Goal: Task Accomplishment & Management: Use online tool/utility

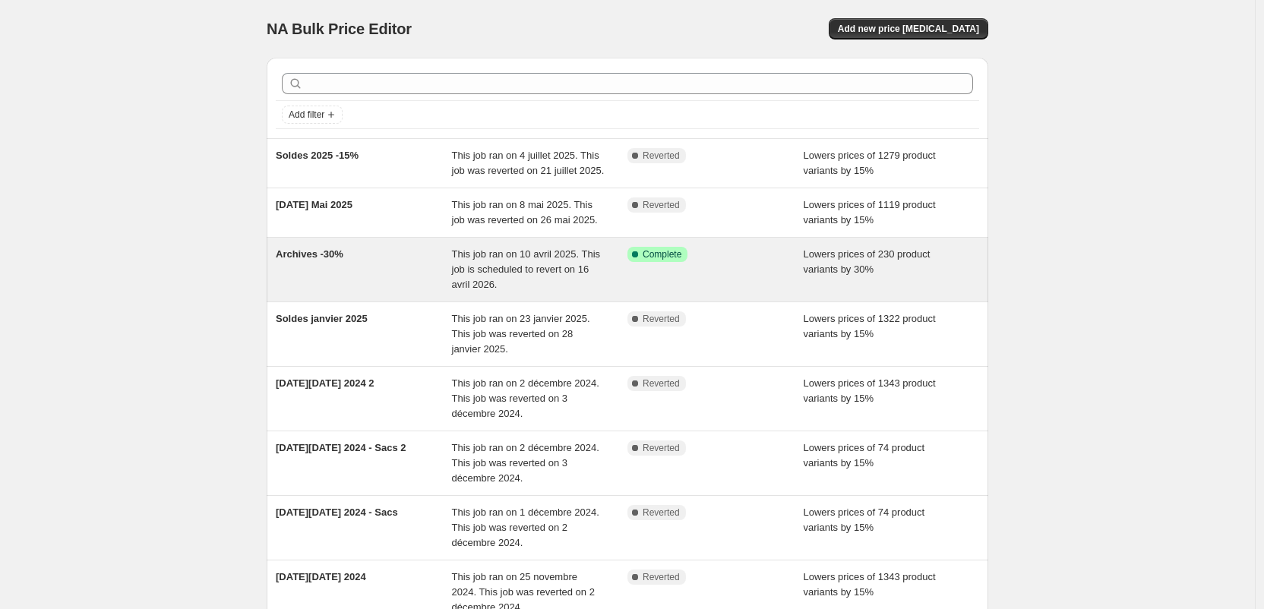
click at [399, 292] on div "Archives -30%" at bounding box center [364, 270] width 176 height 46
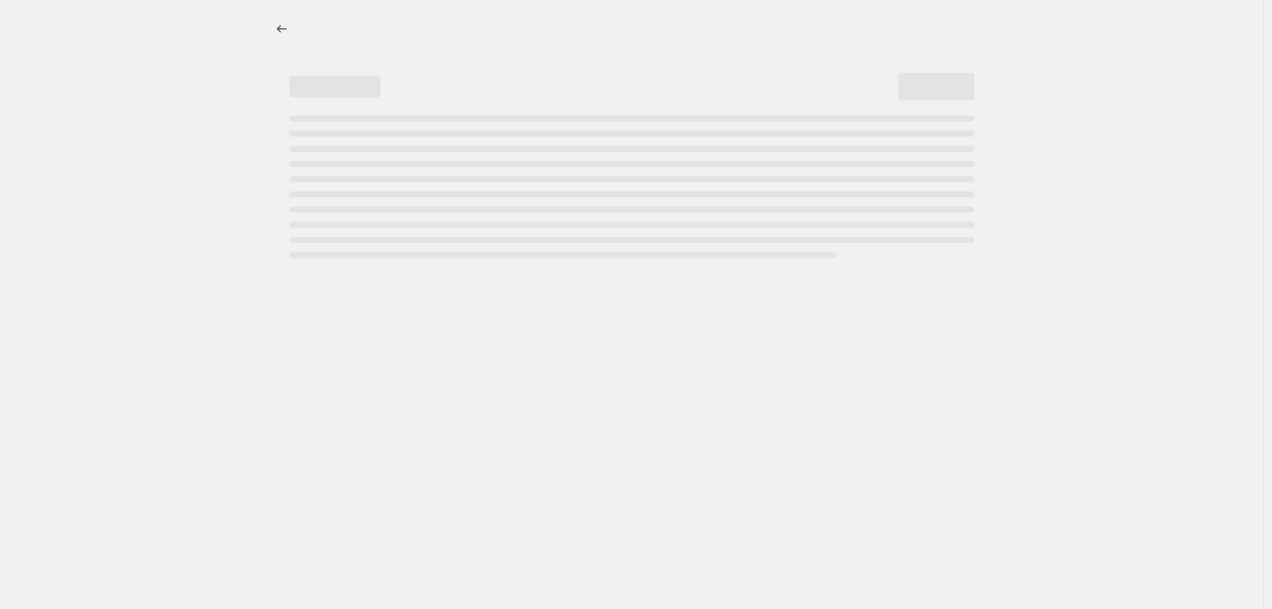
select select "percentage"
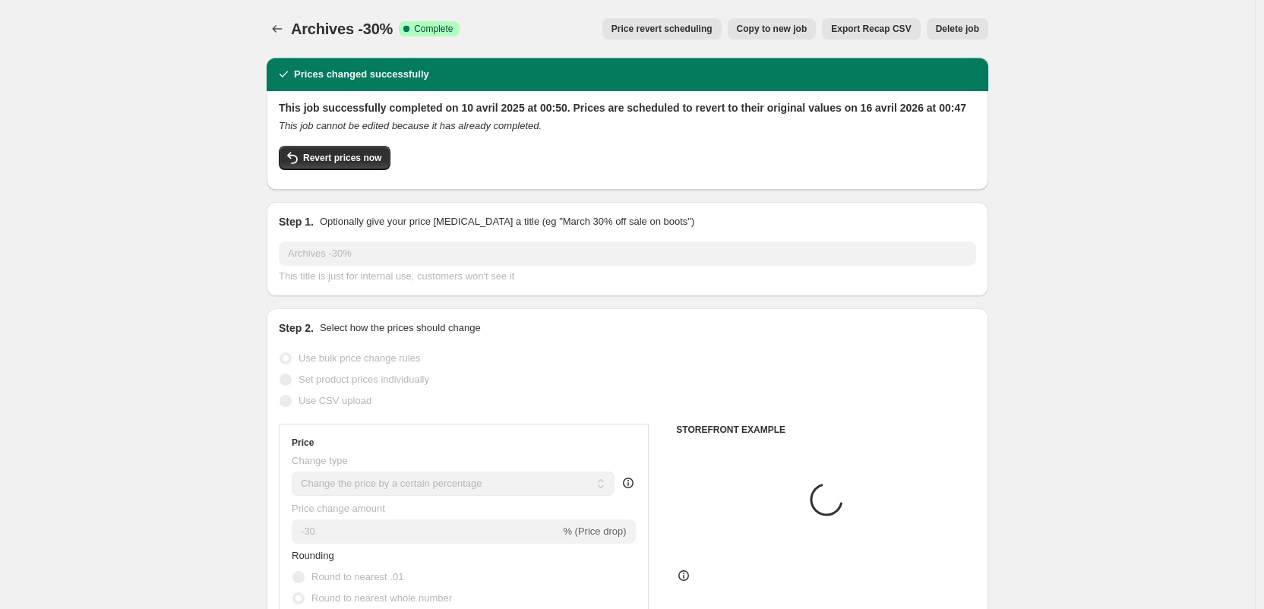
select select "collection"
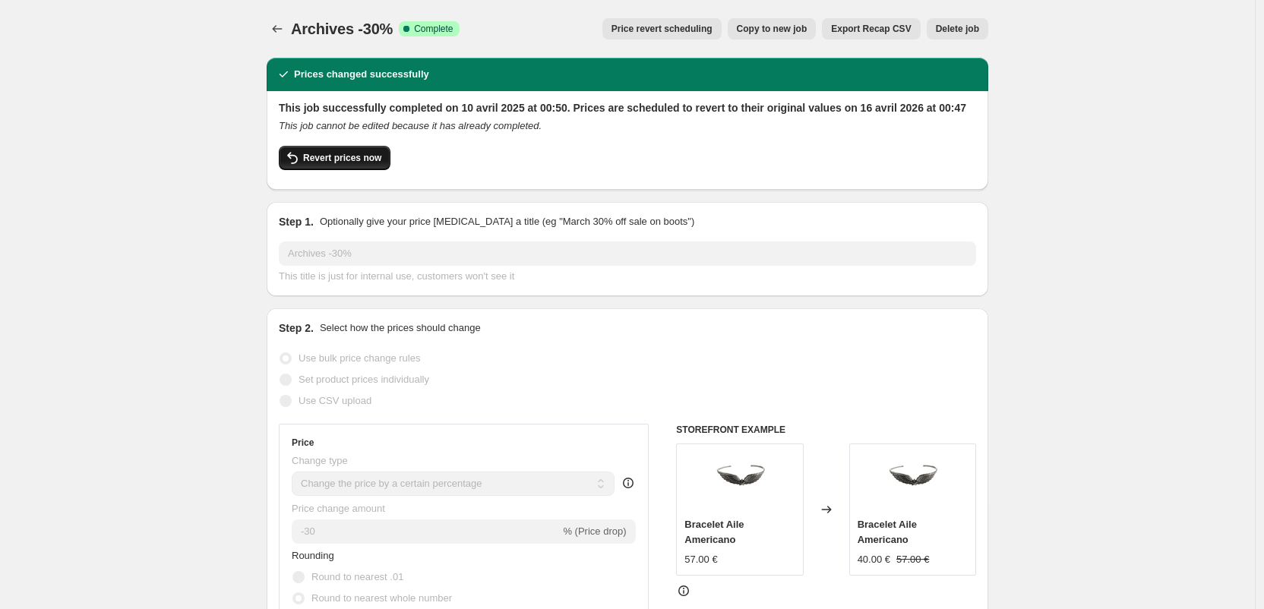
click at [341, 164] on span "Revert prices now" at bounding box center [342, 158] width 78 height 12
checkbox input "false"
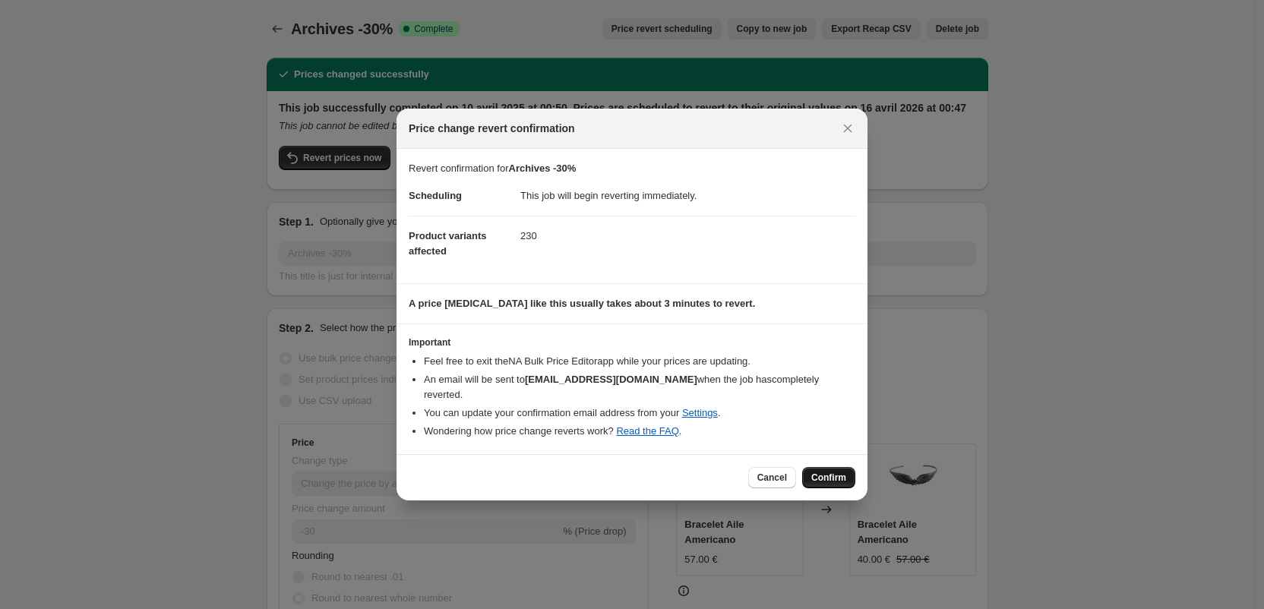
click at [847, 472] on button "Confirm" at bounding box center [828, 477] width 53 height 21
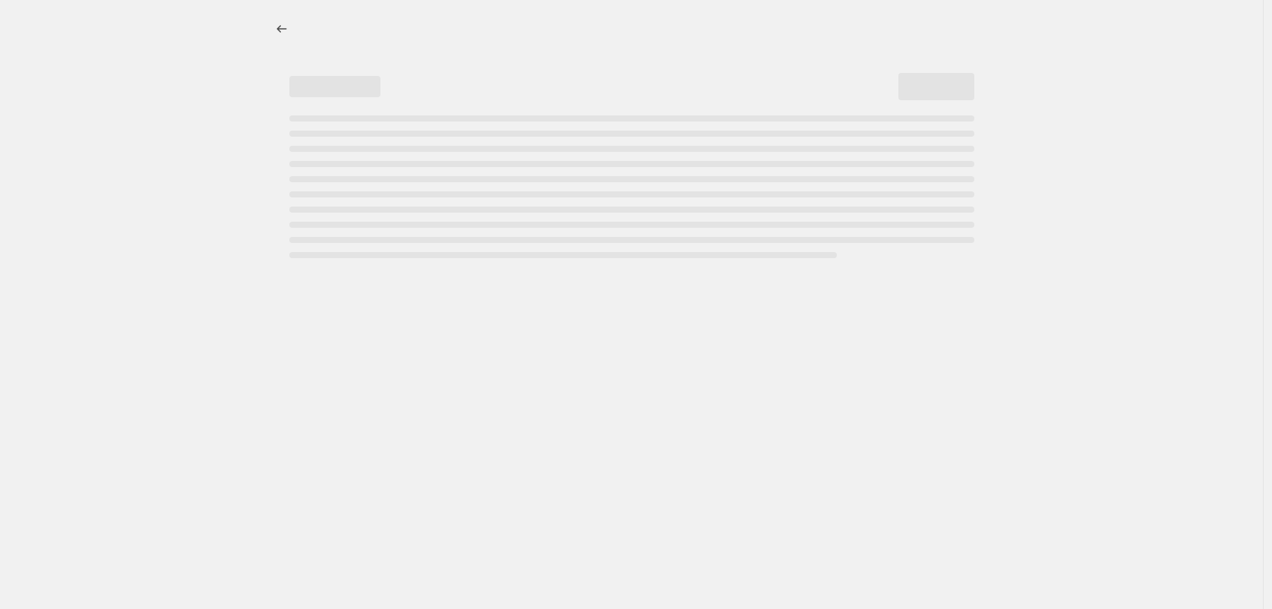
select select "percentage"
select select "collection"
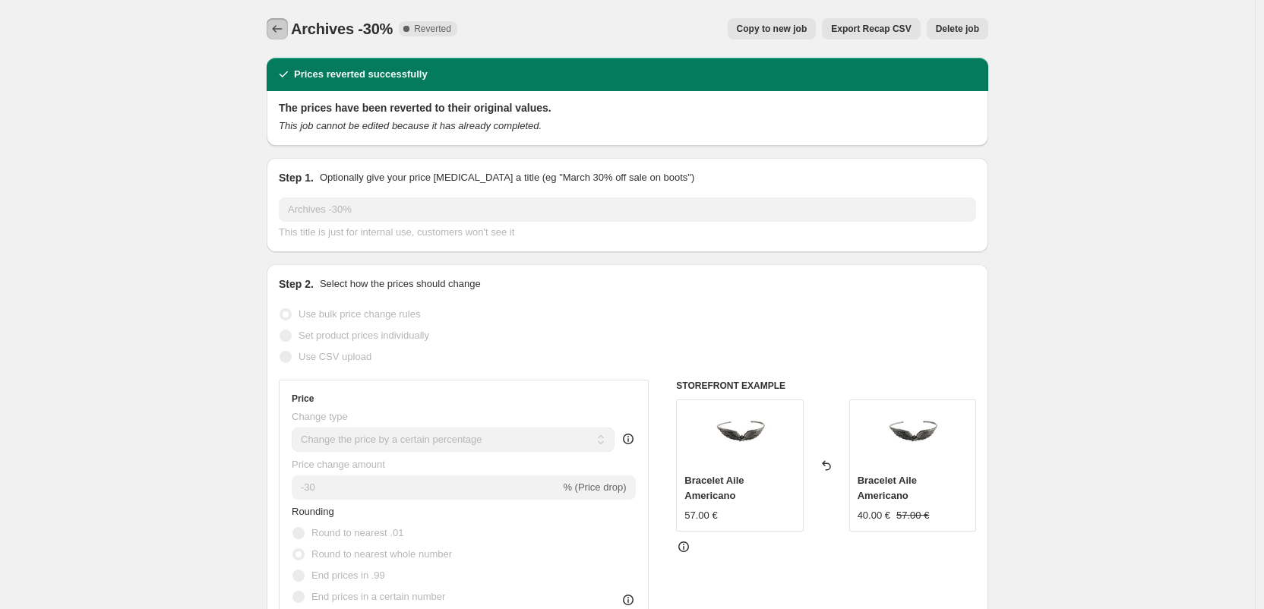
click at [279, 33] on icon "Price change jobs" at bounding box center [277, 28] width 15 height 15
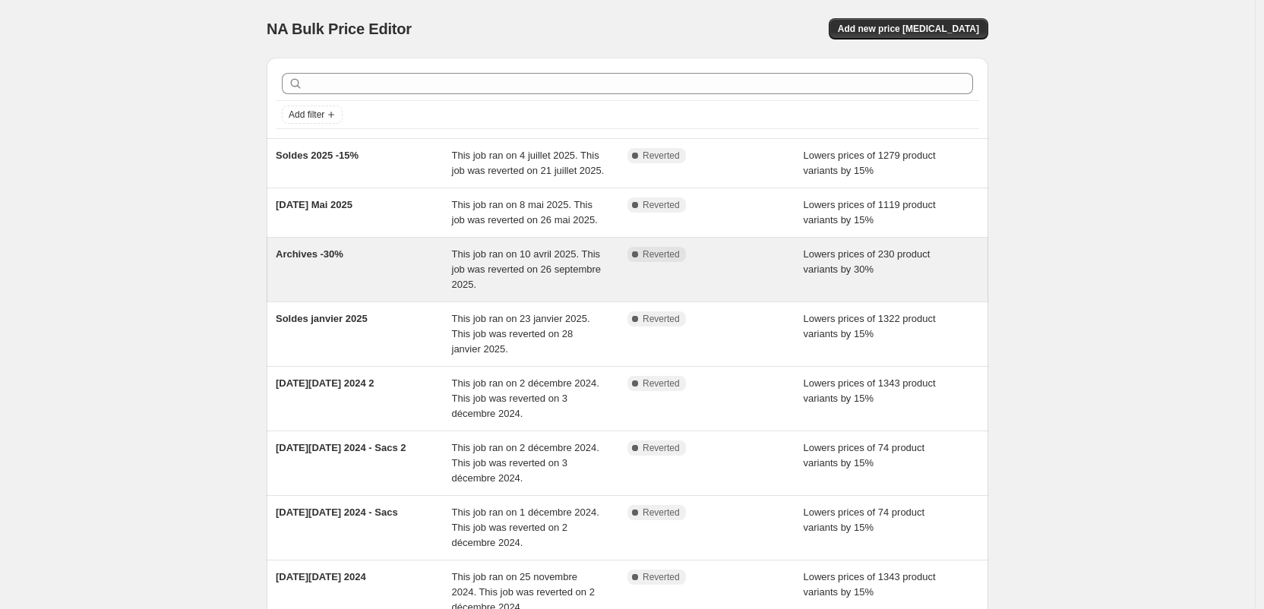
click at [415, 292] on div "Archives -30%" at bounding box center [364, 270] width 176 height 46
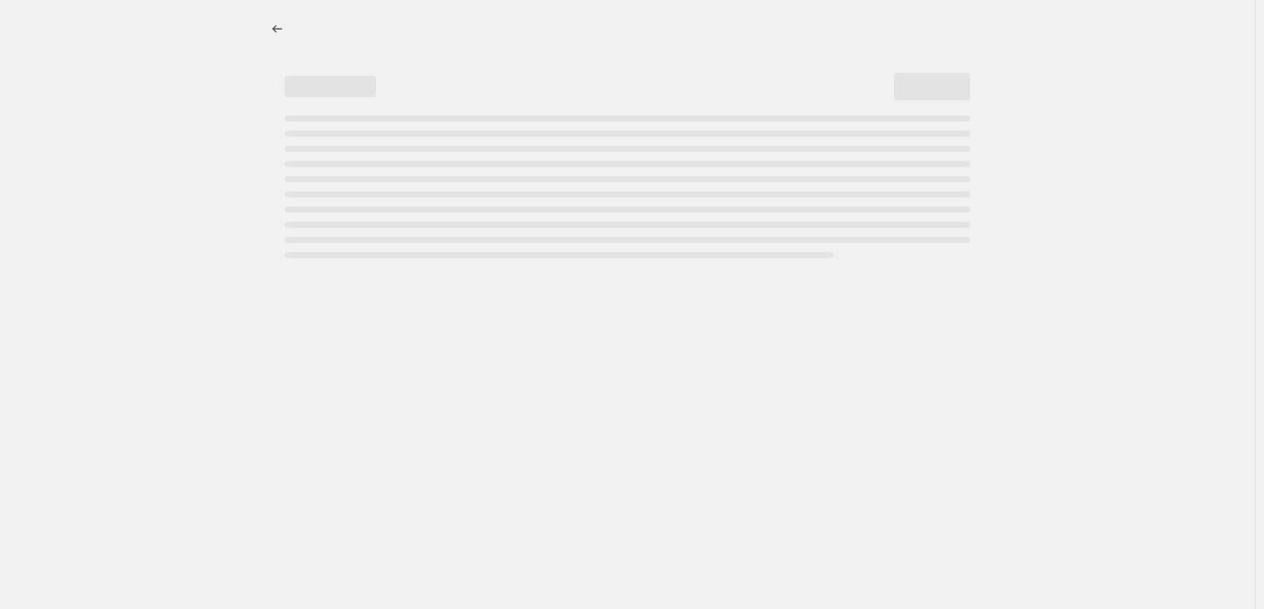
select select "percentage"
select select "collection"
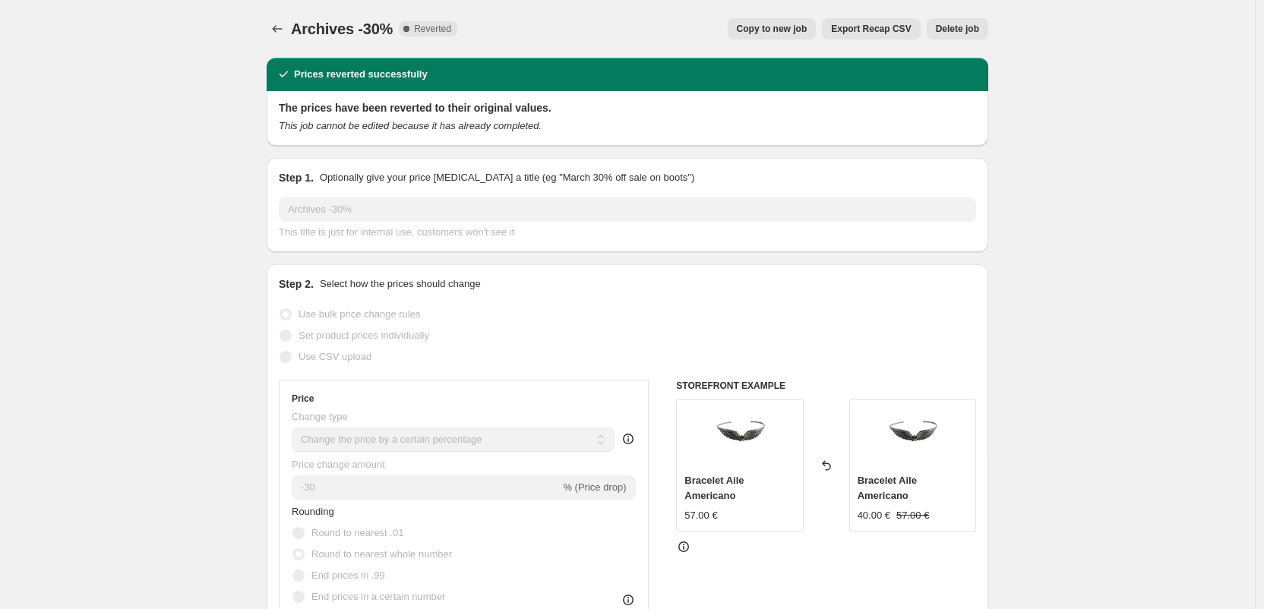
click at [765, 30] on span "Copy to new job" at bounding box center [772, 29] width 71 height 12
select select "percentage"
select select "collection"
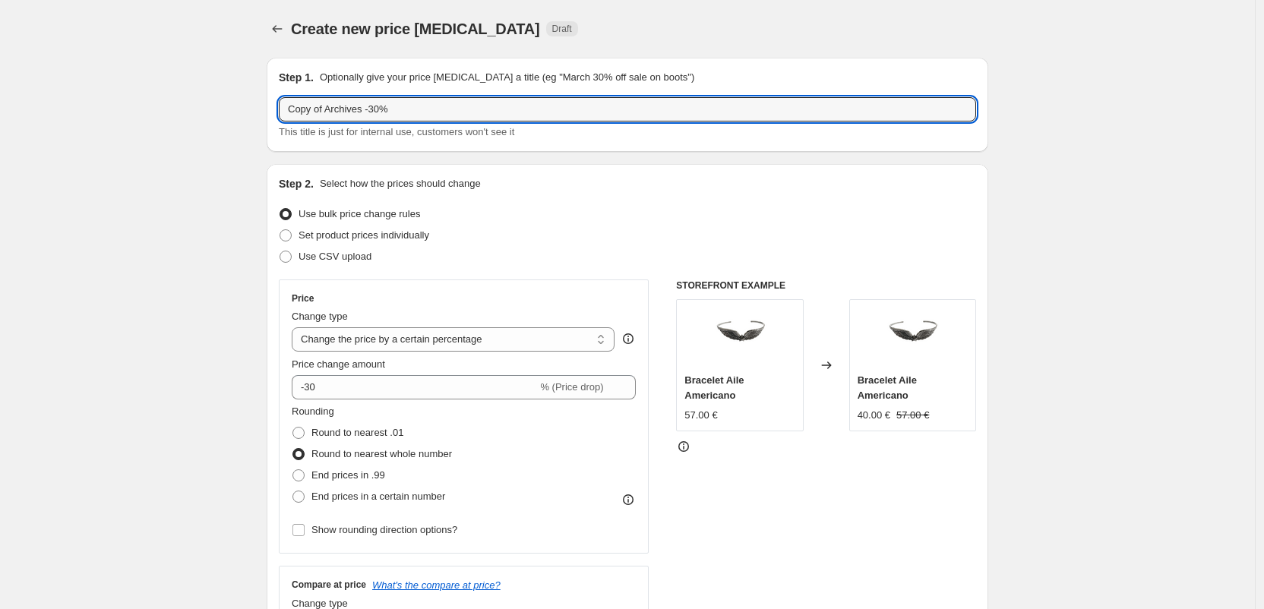
drag, startPoint x: 333, startPoint y: 110, endPoint x: 226, endPoint y: 96, distance: 107.2
click at [345, 110] on input "Archives -30%" at bounding box center [627, 109] width 697 height 24
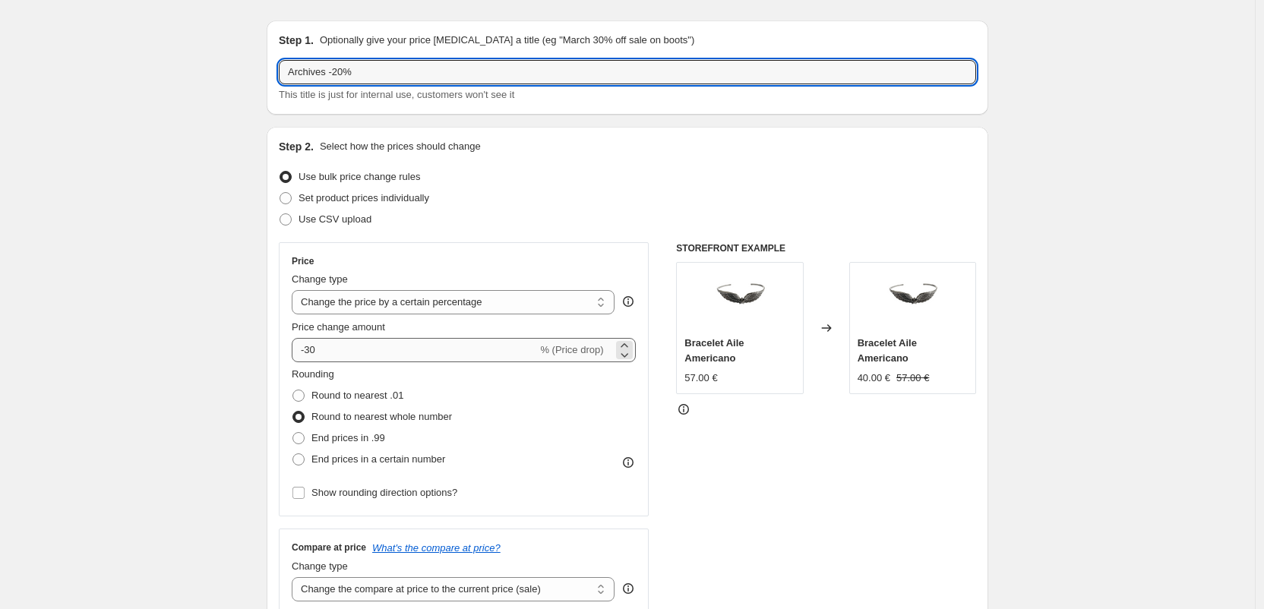
scroll to position [40, 0]
type input "Archives -20%"
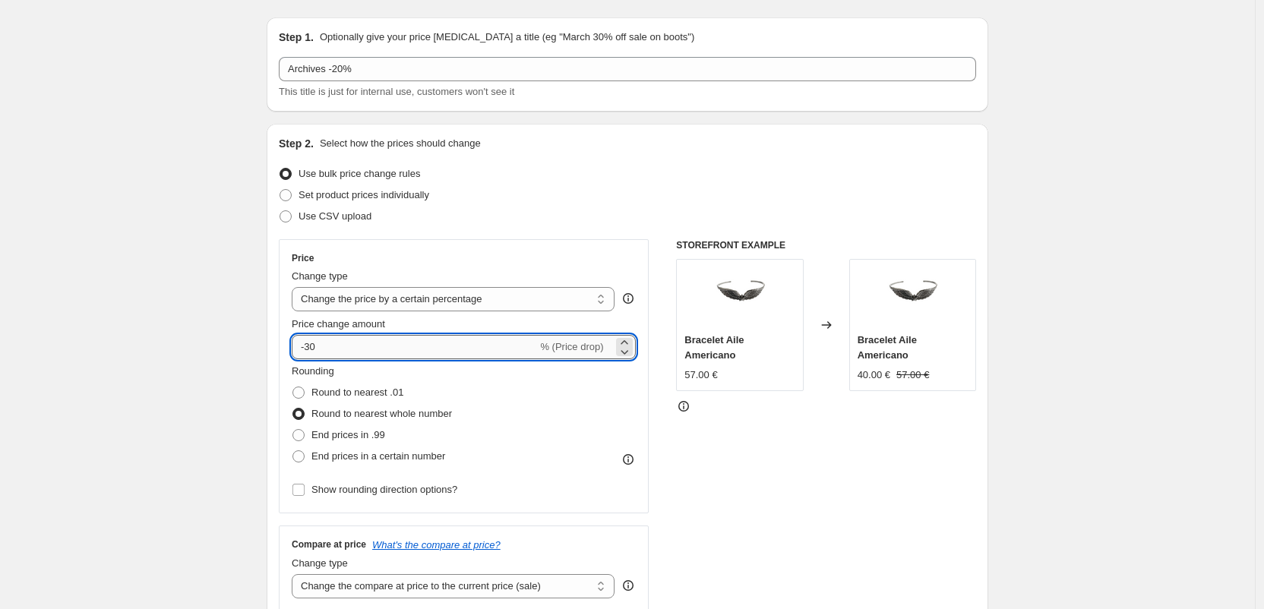
click at [314, 349] on input "-30" at bounding box center [414, 347] width 245 height 24
type input "-20"
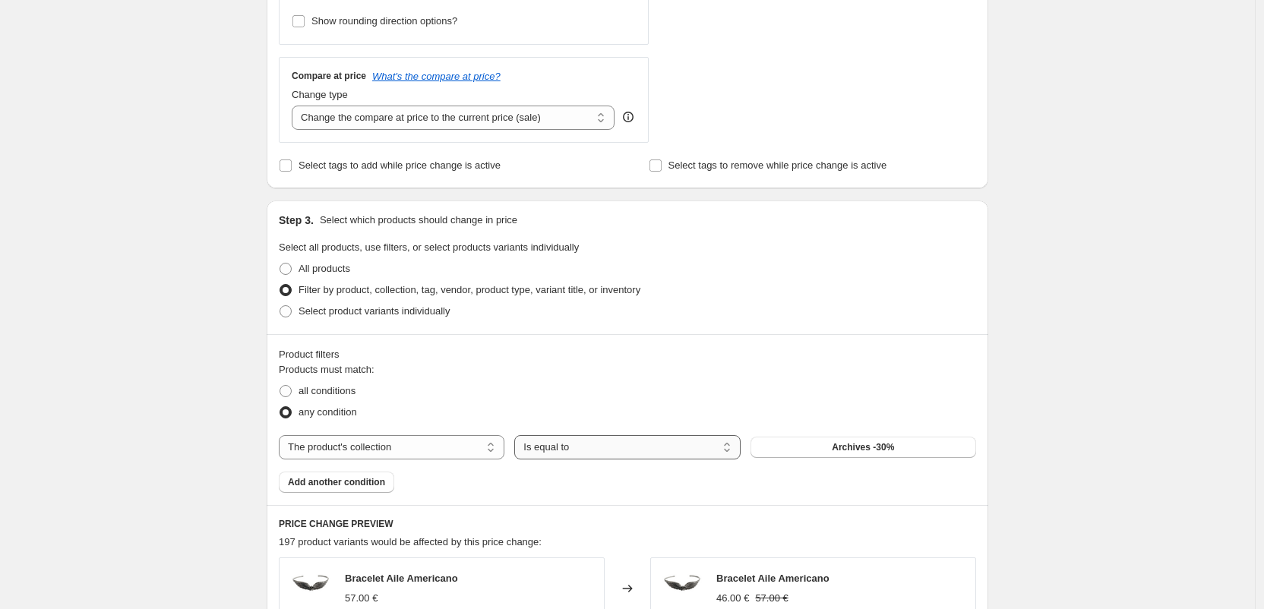
scroll to position [611, 0]
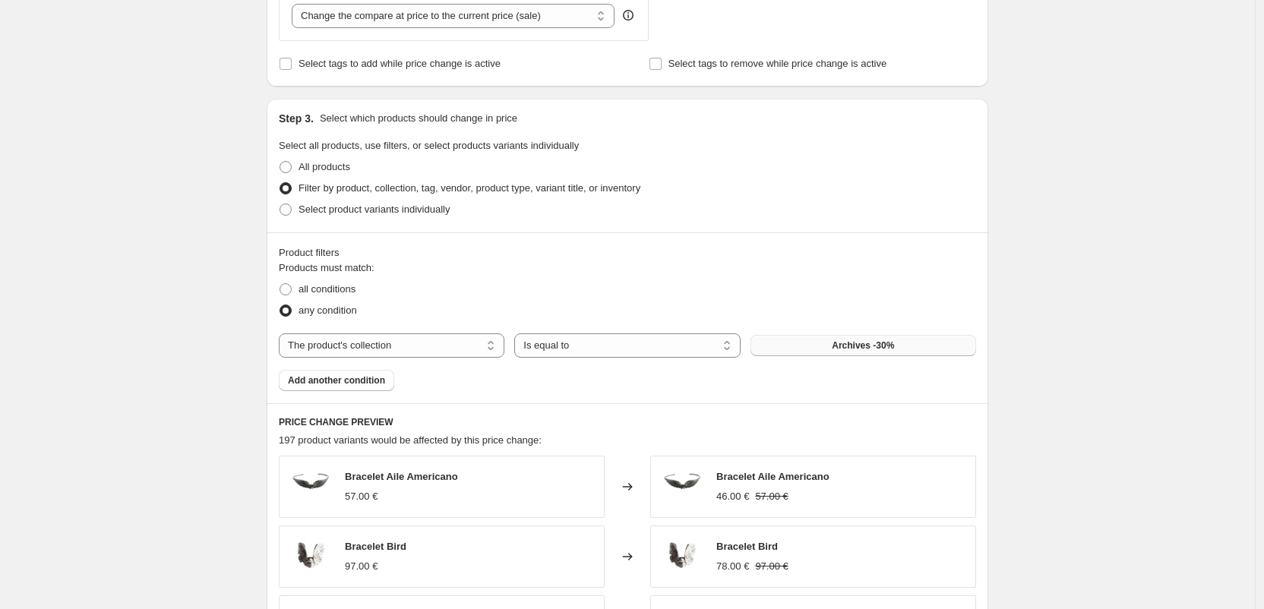
click at [852, 344] on span "Archives -30%" at bounding box center [863, 345] width 62 height 12
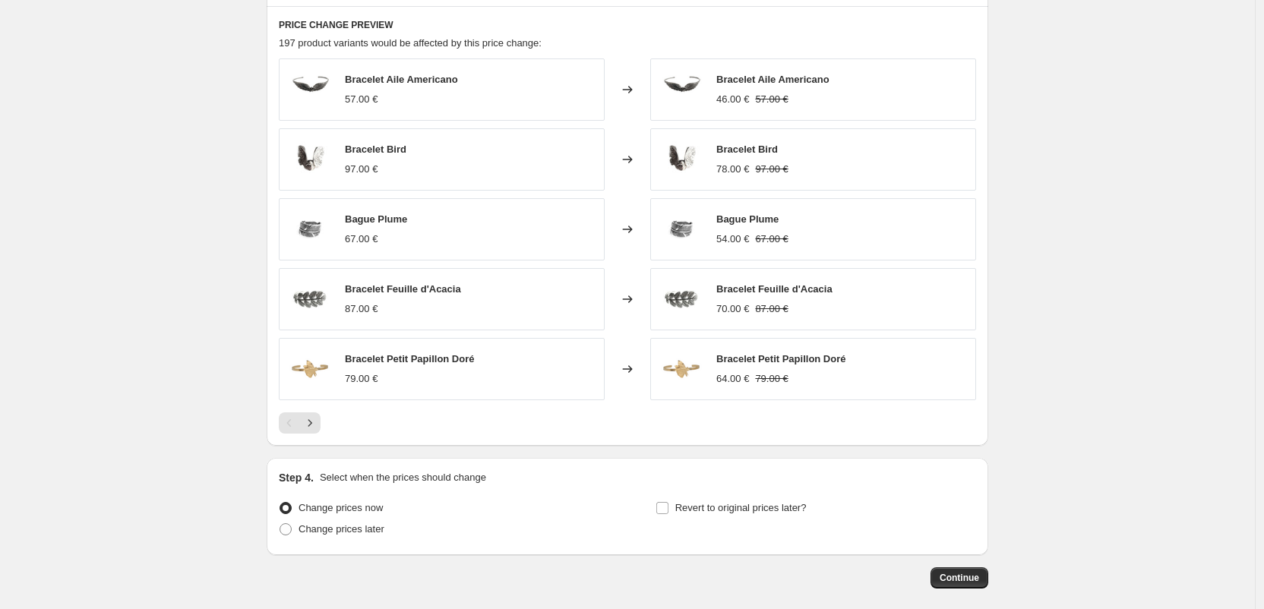
scroll to position [1080, 0]
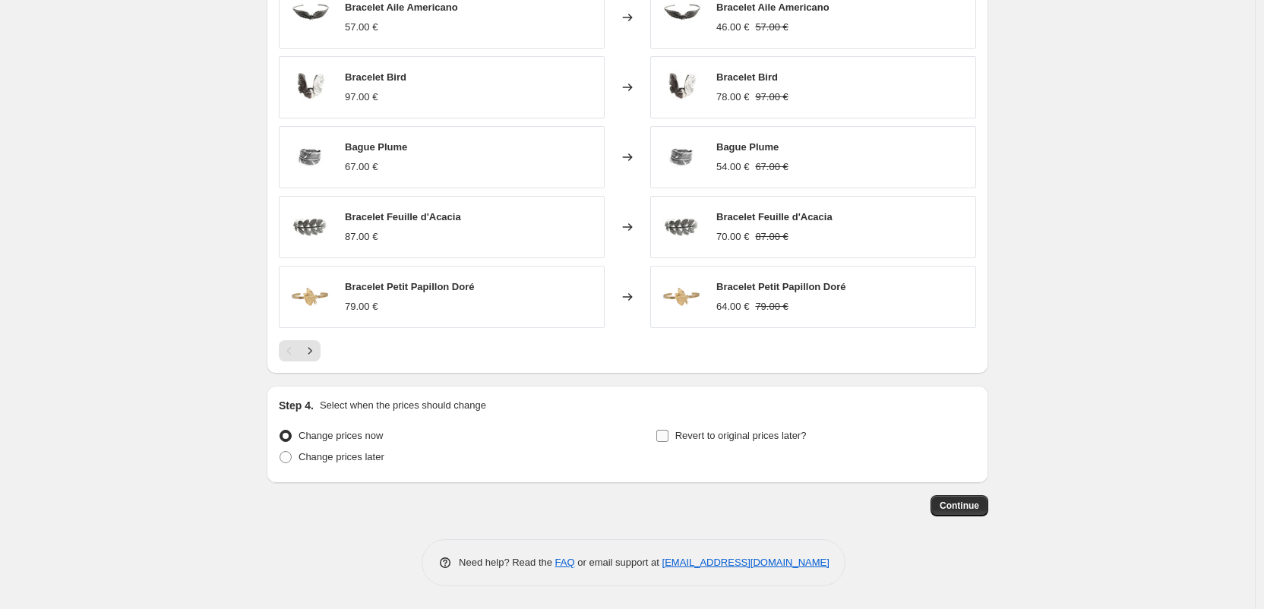
click at [702, 436] on span "Revert to original prices later?" at bounding box center [740, 435] width 131 height 11
click at [668, 436] on input "Revert to original prices later?" at bounding box center [662, 436] width 12 height 12
checkbox input "true"
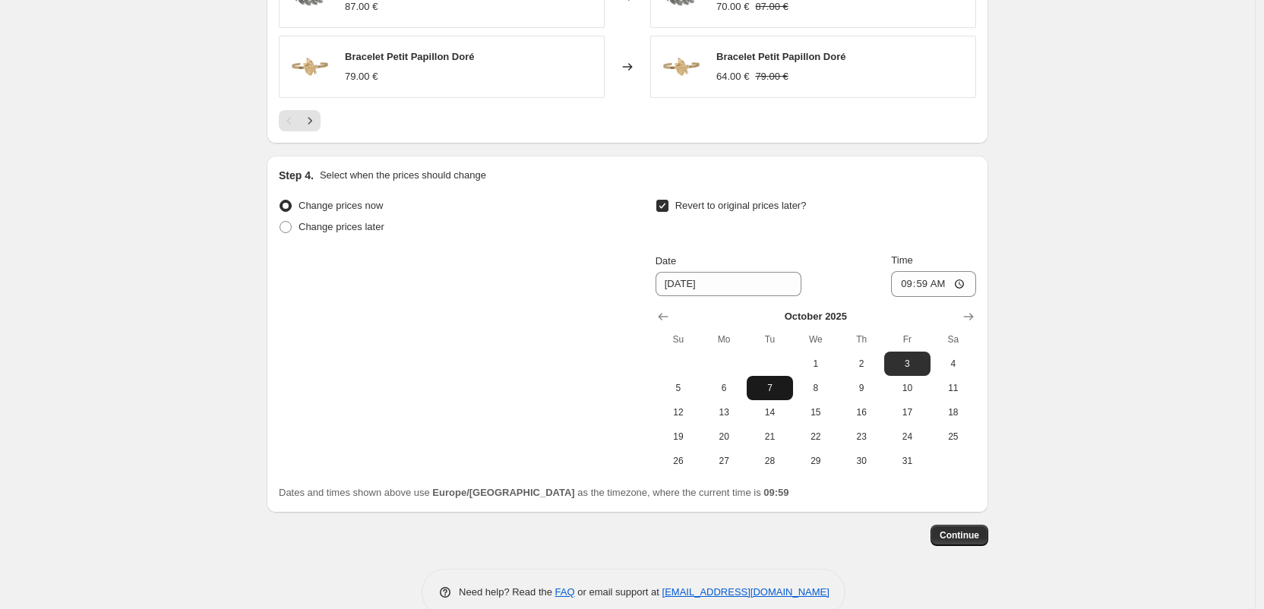
scroll to position [1340, 0]
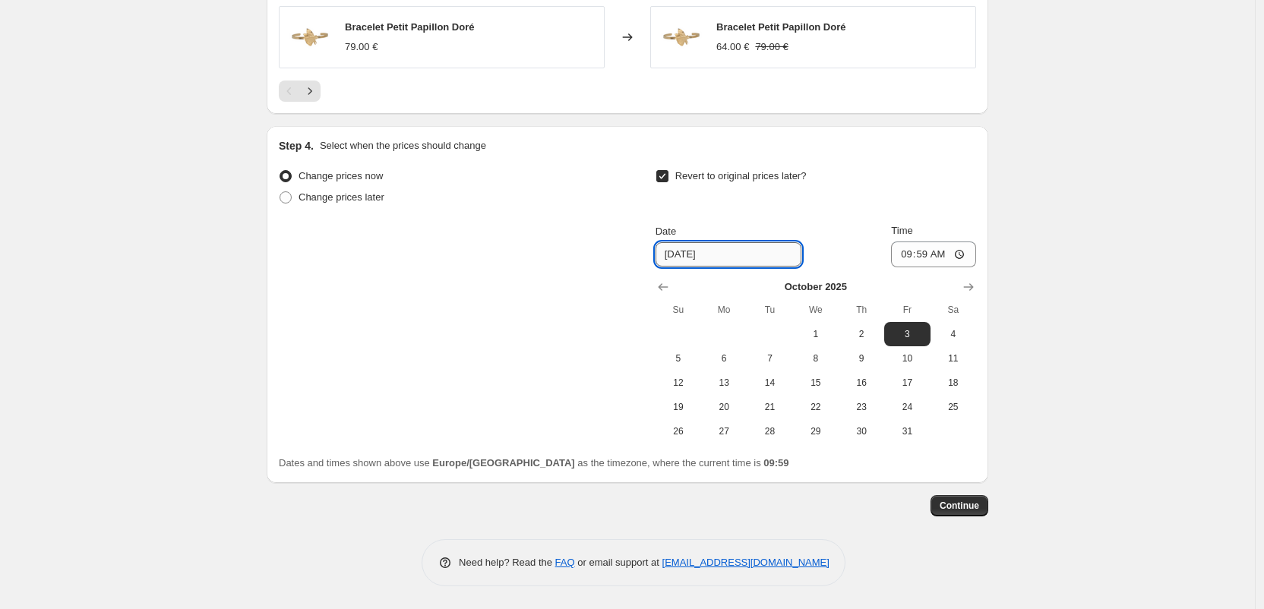
click at [750, 257] on input "[DATE]" at bounding box center [728, 254] width 146 height 24
click at [824, 411] on span "22" at bounding box center [815, 407] width 33 height 12
type input "[DATE]"
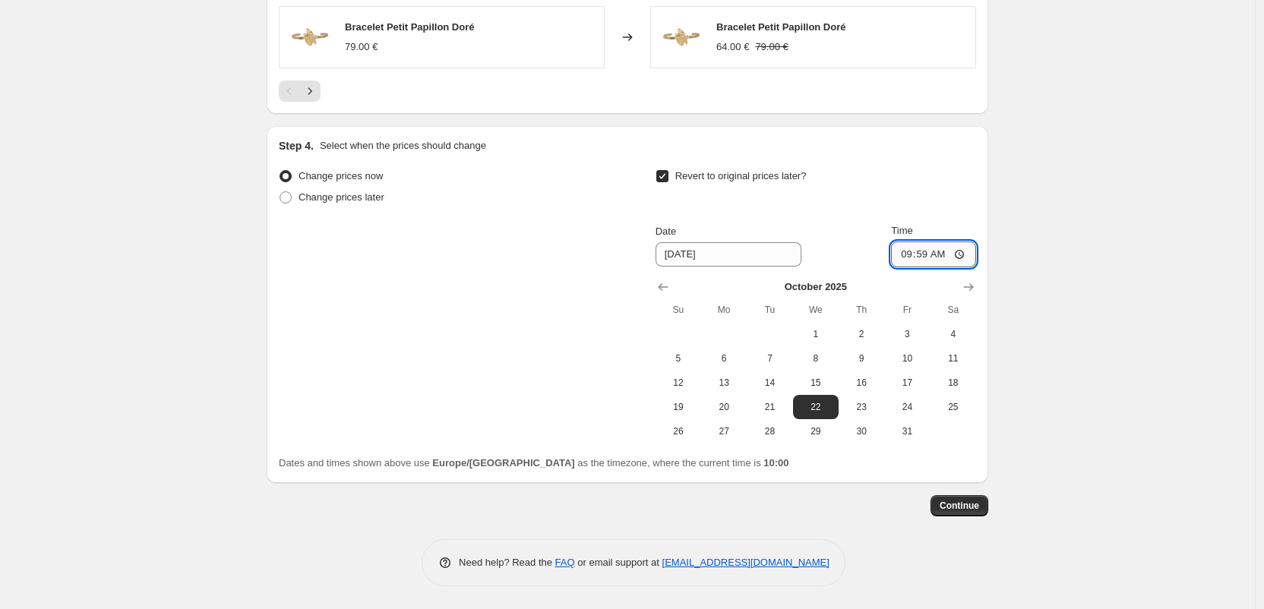
click at [938, 255] on input "09:59" at bounding box center [933, 254] width 85 height 26
type input "09:00"
click at [483, 367] on div "Change prices now Change prices later Revert to original prices later? Date [DA…" at bounding box center [627, 305] width 697 height 278
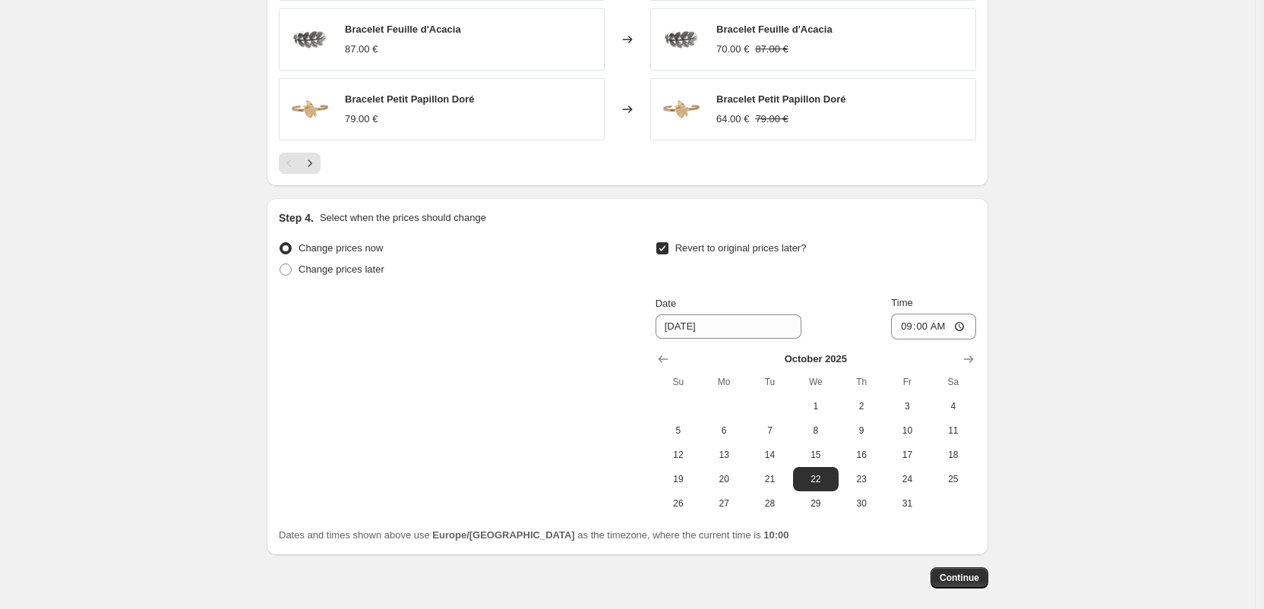
scroll to position [1270, 0]
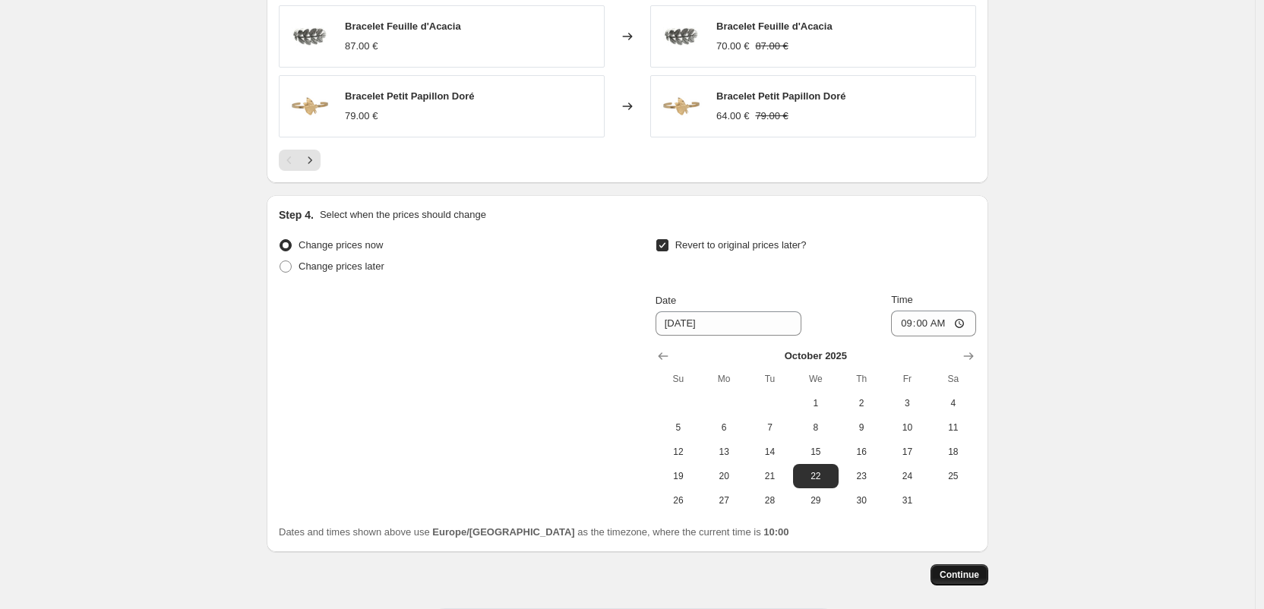
click at [967, 570] on span "Continue" at bounding box center [958, 575] width 39 height 12
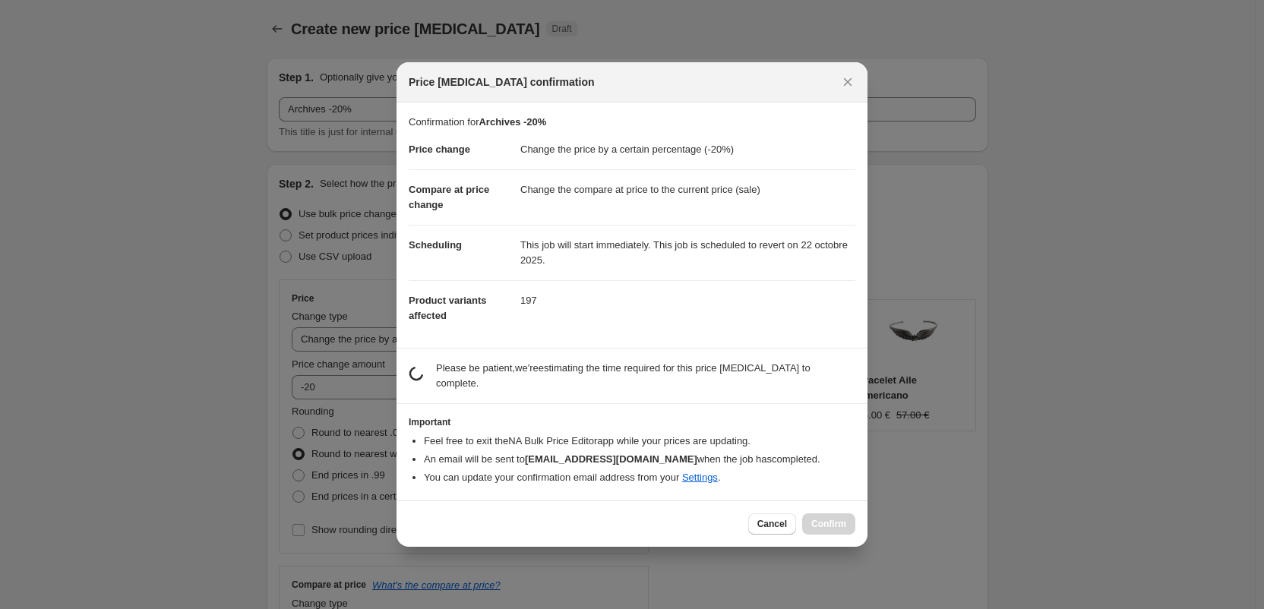
scroll to position [0, 0]
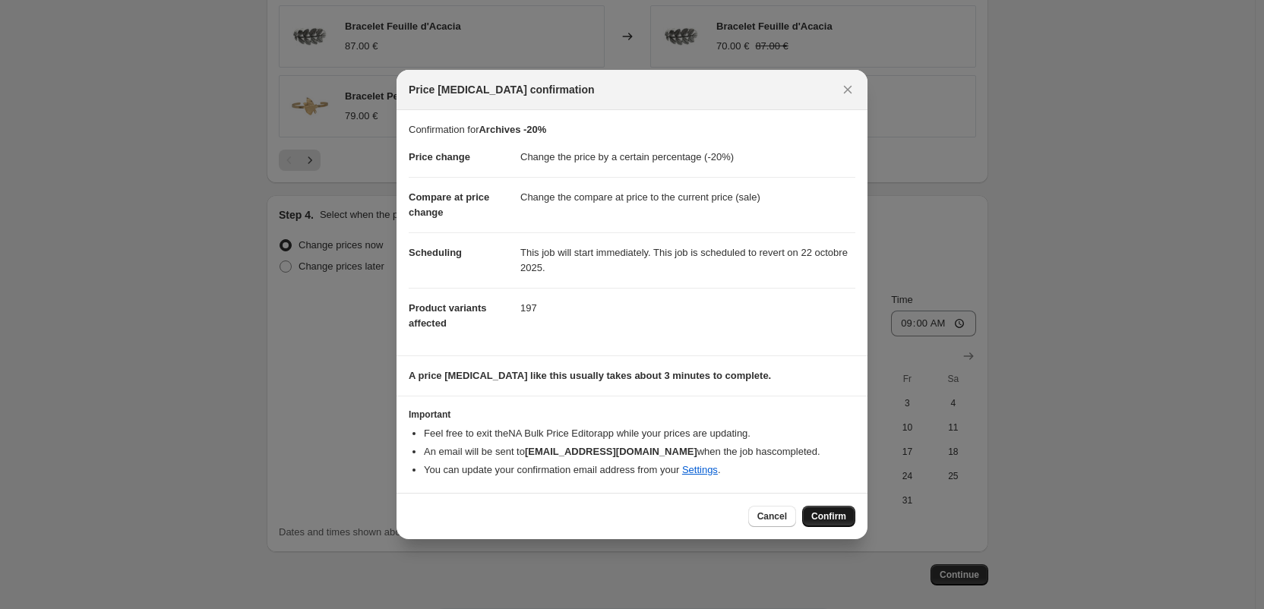
click at [822, 517] on span "Confirm" at bounding box center [828, 516] width 35 height 12
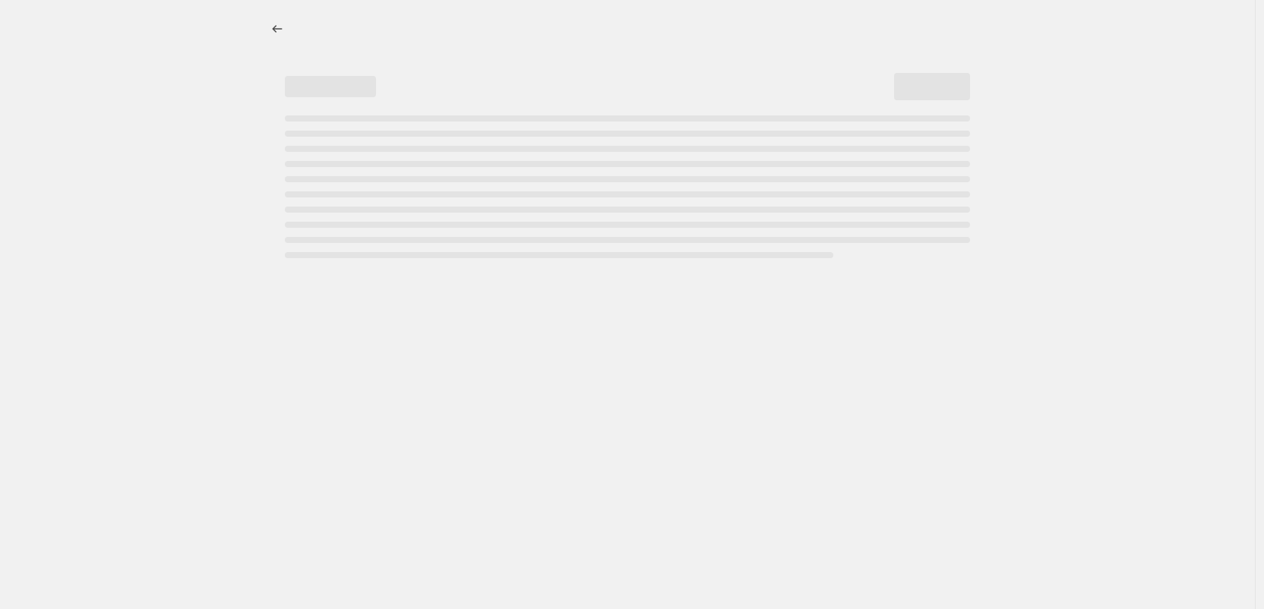
select select "percentage"
select select "collection"
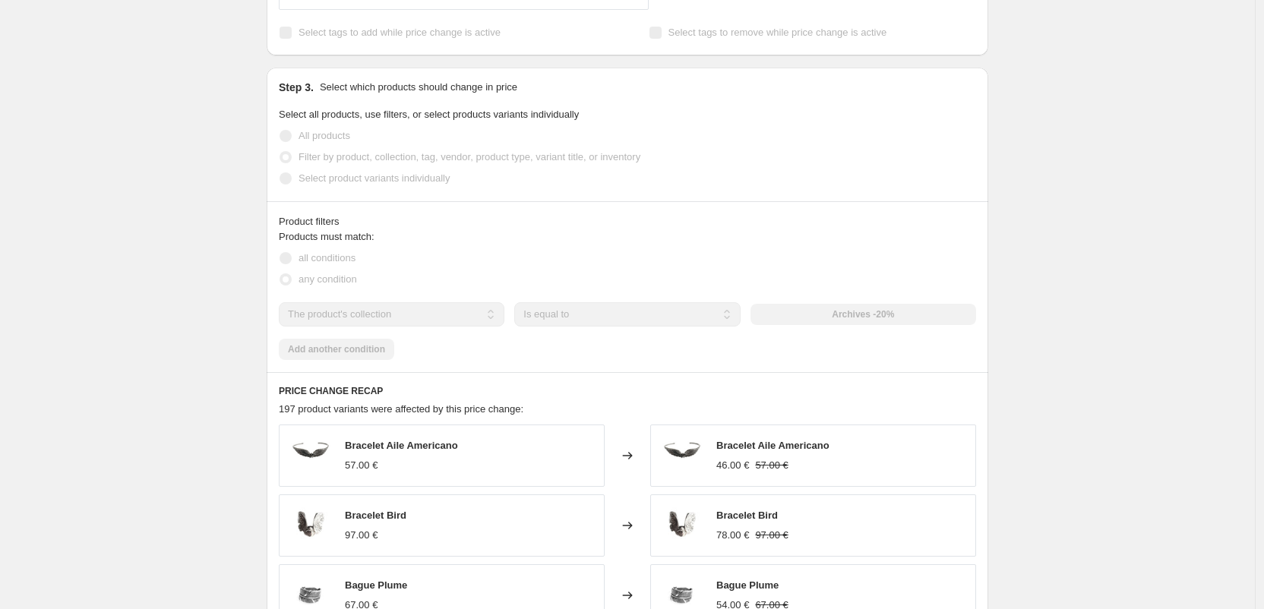
scroll to position [1309, 0]
